Goal: Complete application form

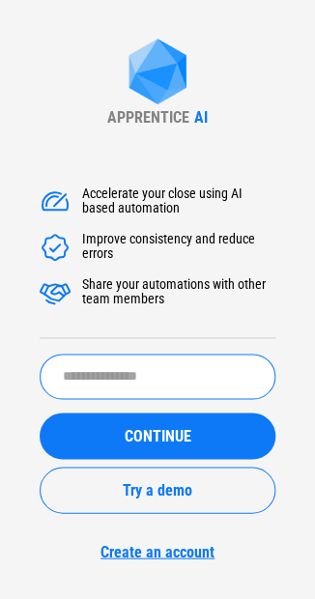
click at [143, 376] on input "text" at bounding box center [158, 376] width 236 height 45
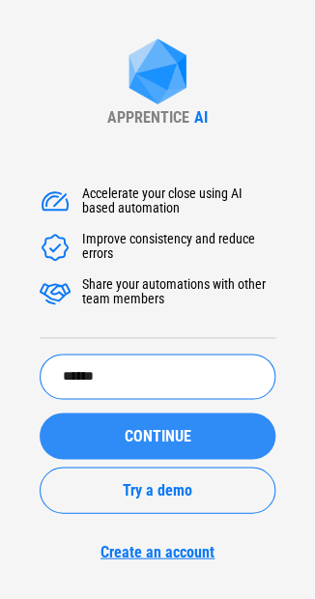
type input "******"
click at [127, 424] on button "CONTINUE" at bounding box center [158, 436] width 236 height 46
